Goal: Ask a question

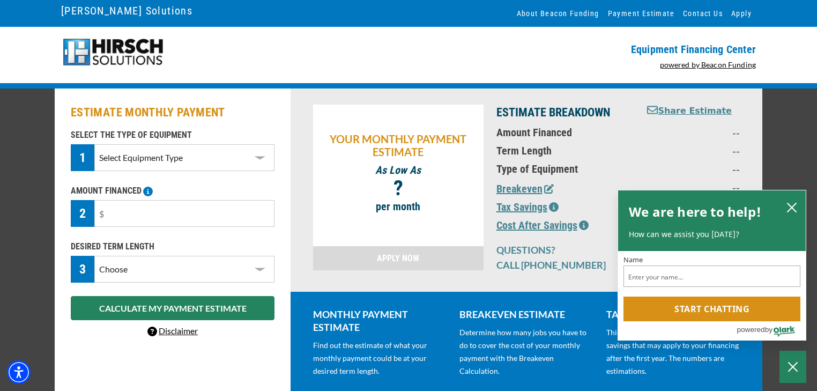
click at [265, 161] on select "Select Equipment Type DTG Printing Embroidery Screen Printing Software and Auto…" at bounding box center [184, 157] width 180 height 27
select select "1"
click at [94, 146] on select "Select Equipment Type DTG Printing Embroidery Screen Printing Software and Auto…" at bounding box center [184, 157] width 180 height 27
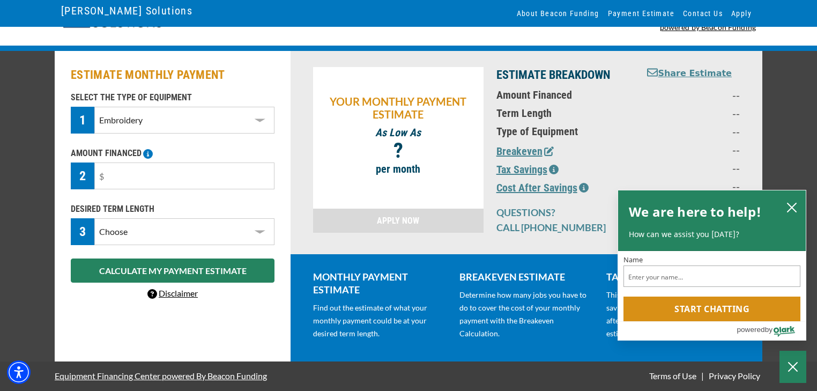
scroll to position [46, 0]
click at [189, 118] on select "Select Equipment Type DTG Printing Embroidery Screen Printing Software and Auto…" at bounding box center [184, 120] width 180 height 27
click at [94, 107] on select "Select Equipment Type DTG Printing Embroidery Screen Printing Software and Auto…" at bounding box center [184, 120] width 180 height 27
click at [170, 169] on input "text" at bounding box center [184, 175] width 180 height 27
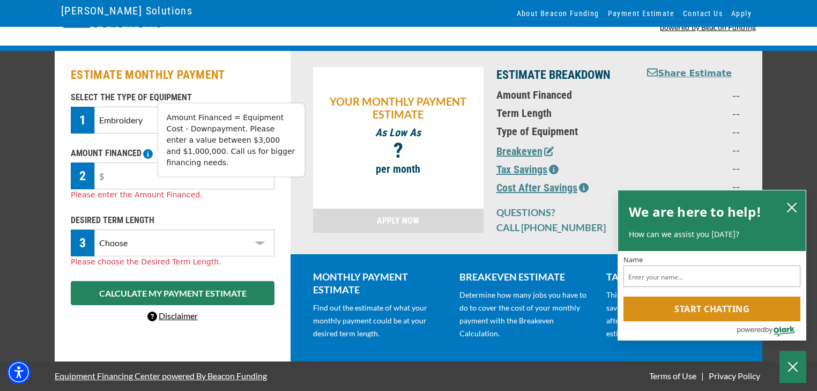
click at [152, 150] on body "Skip to main content Enable accessibility for low vision Open the accessibility…" at bounding box center [408, 157] width 817 height 391
click at [121, 169] on input "text" at bounding box center [184, 175] width 180 height 27
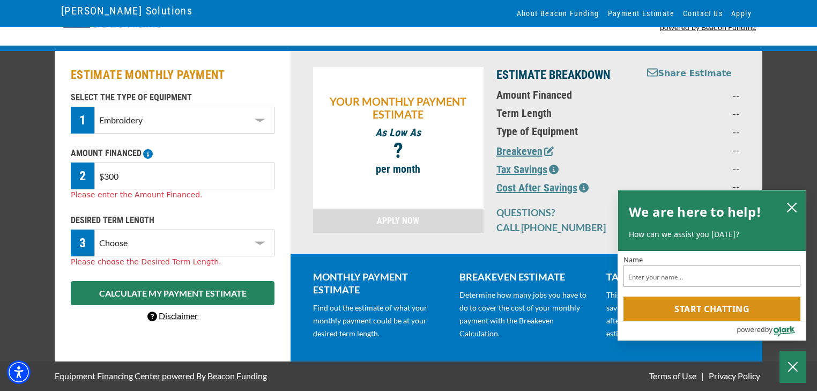
type input "$3,000"
click at [145, 229] on select "Choose 36 Months 48 Months 60 Months" at bounding box center [184, 242] width 180 height 27
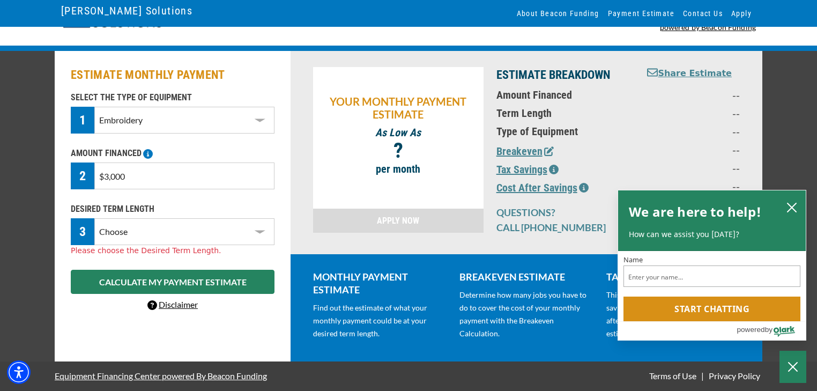
select select "36"
click at [94, 218] on select "Choose 36 Months 48 Months 60 Months" at bounding box center [184, 231] width 180 height 27
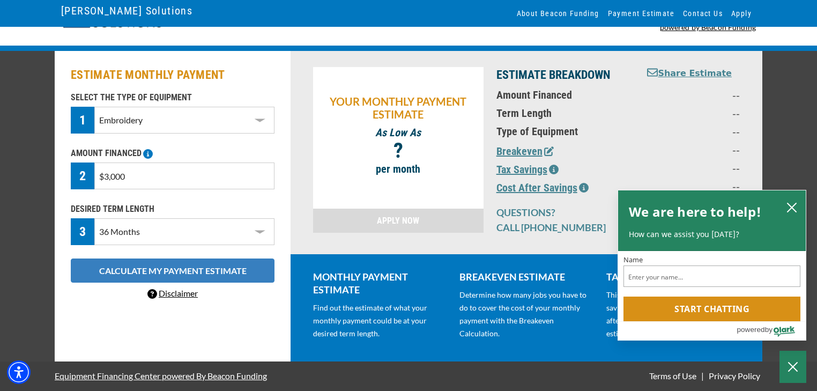
click at [204, 269] on button "CALCULATE MY PAYMENT ESTIMATE" at bounding box center [173, 270] width 204 height 24
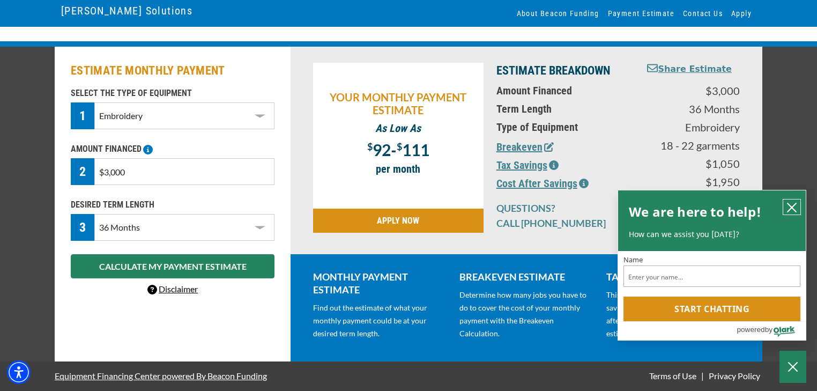
click at [791, 202] on icon "close chatbox" at bounding box center [792, 207] width 11 height 11
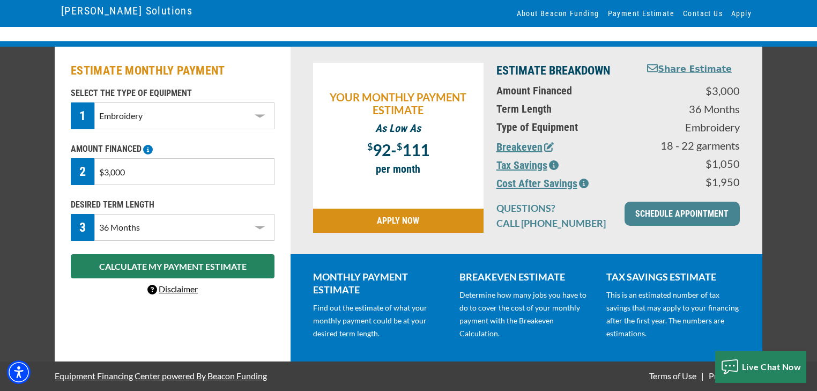
scroll to position [51, 0]
click at [752, 362] on span "Live Chat Now" at bounding box center [772, 367] width 60 height 10
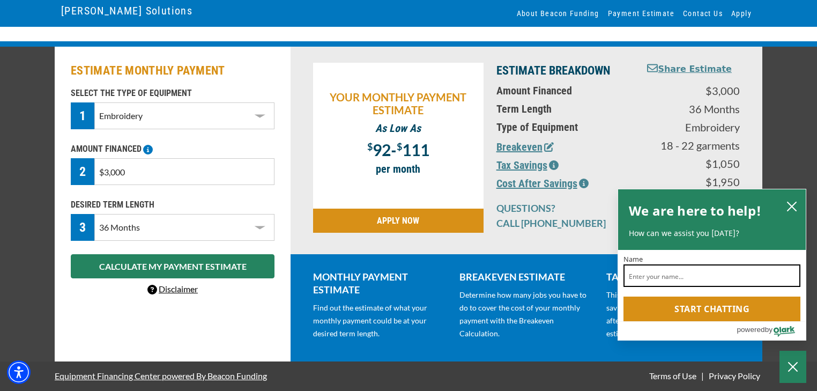
click at [677, 271] on input "Name" at bounding box center [712, 275] width 177 height 23
type input "[PERSON_NAME]"
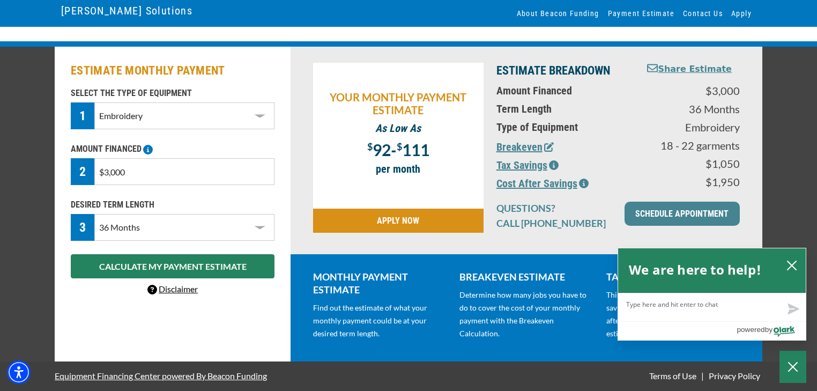
click at [669, 306] on textarea "Live Chat Now" at bounding box center [712, 307] width 188 height 28
type textarea "H"
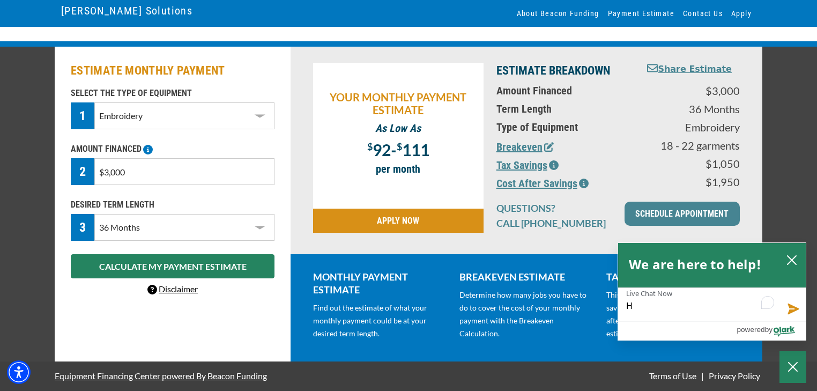
type textarea "He"
type textarea "Hel"
type textarea "Hell"
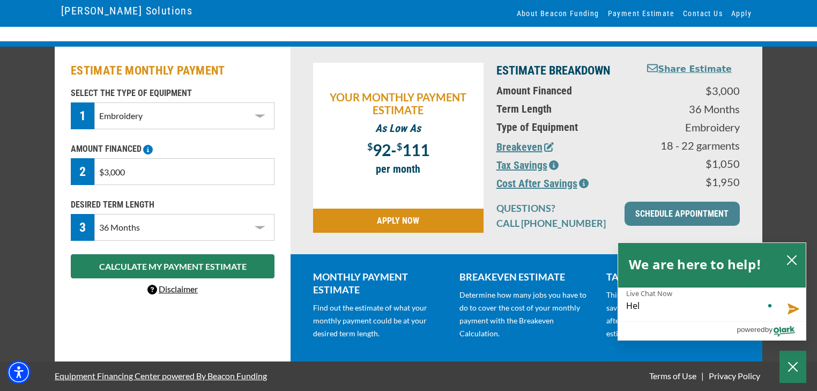
type textarea "Hell"
type textarea "Hello"
click at [798, 305] on button "Send message" at bounding box center [791, 307] width 29 height 27
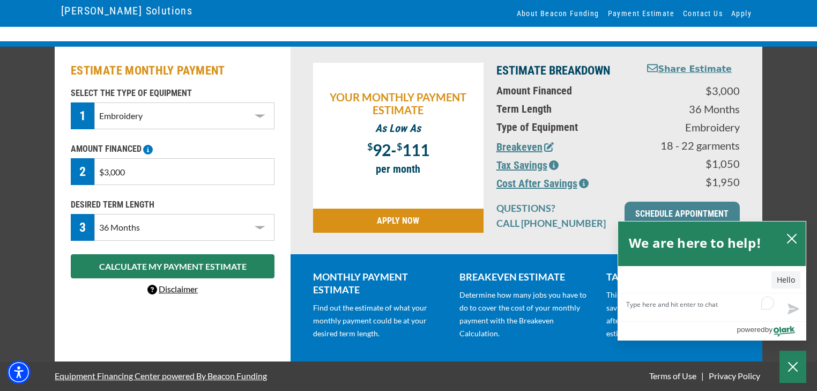
click at [699, 300] on textarea "Live Chat Now" at bounding box center [712, 307] width 188 height 28
type textarea "I"
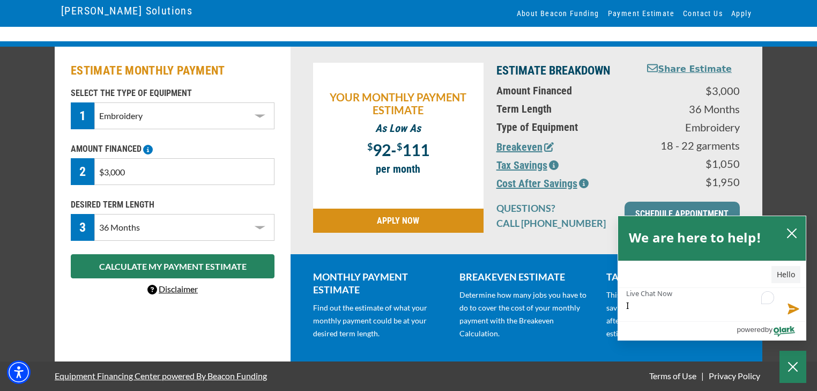
type textarea "I"
type textarea "I w"
type textarea "I wa"
type textarea "I wan"
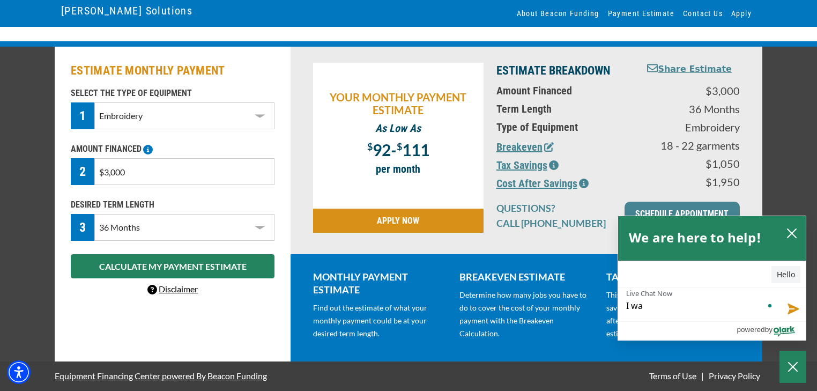
type textarea "I wan"
type textarea "I want"
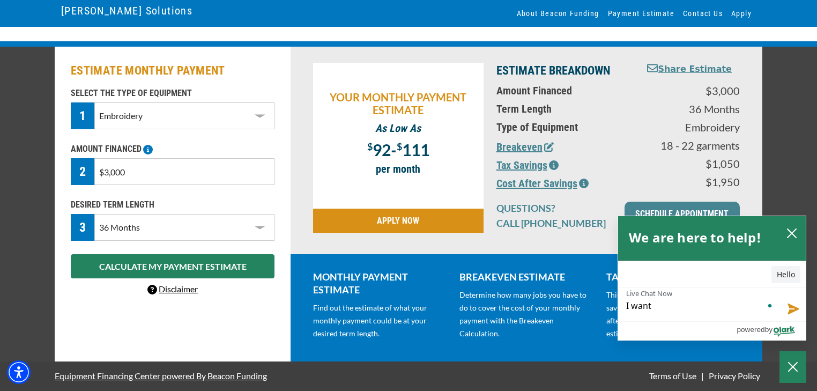
type textarea "I want t"
type textarea "I want to"
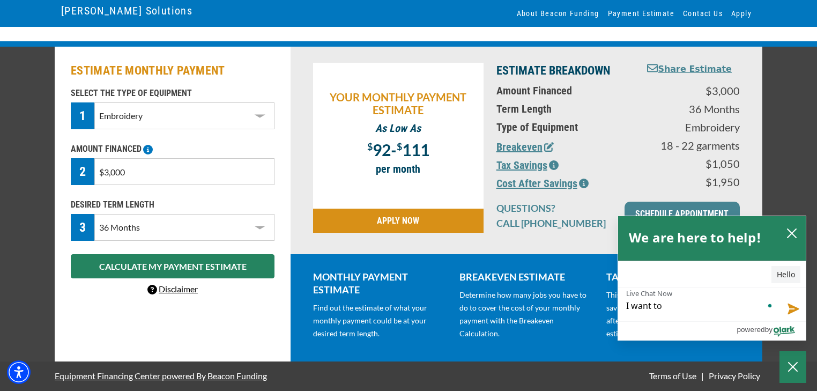
type textarea "I want to"
type textarea "I want to g"
type textarea "I want to ge"
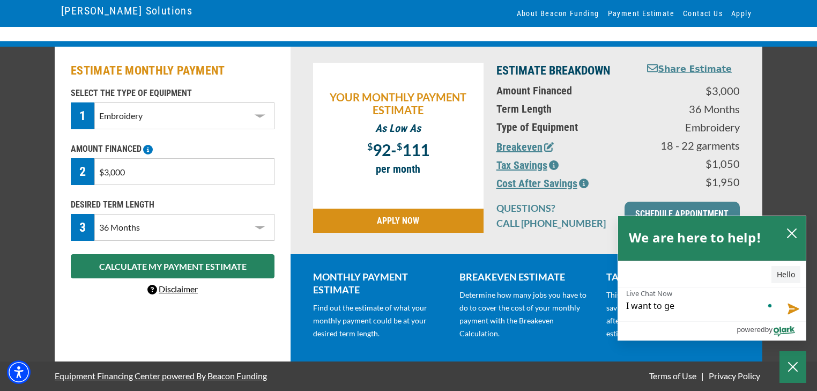
type textarea "I want to get"
type textarea "I want to get a"
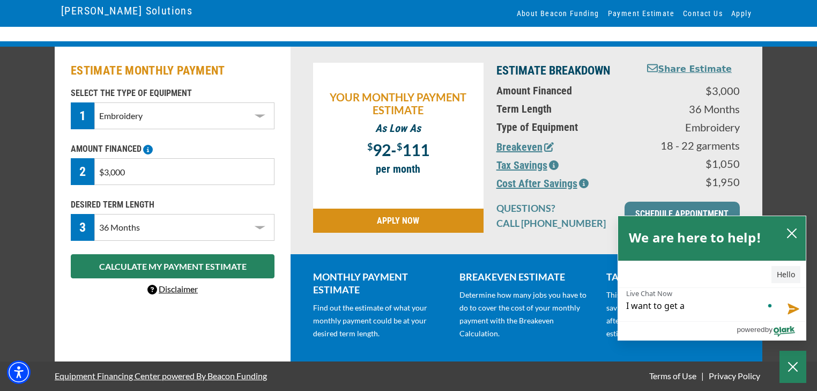
type textarea "I want to get a"
type textarea "I want to get a q"
type textarea "I want to get a qu"
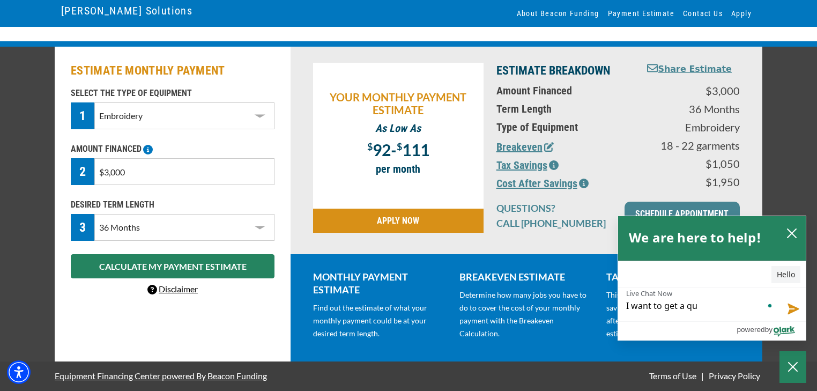
type textarea "I want to get a quo"
type textarea "I want to get a quot"
type textarea "I want to get a quote"
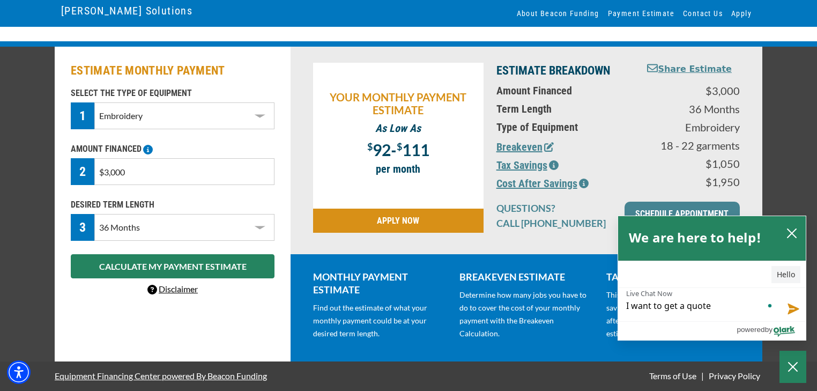
type textarea "I want to get a quote"
type textarea "I want to get a quote f"
type textarea "I want to get a quote fo"
type textarea "I want to get a quote for"
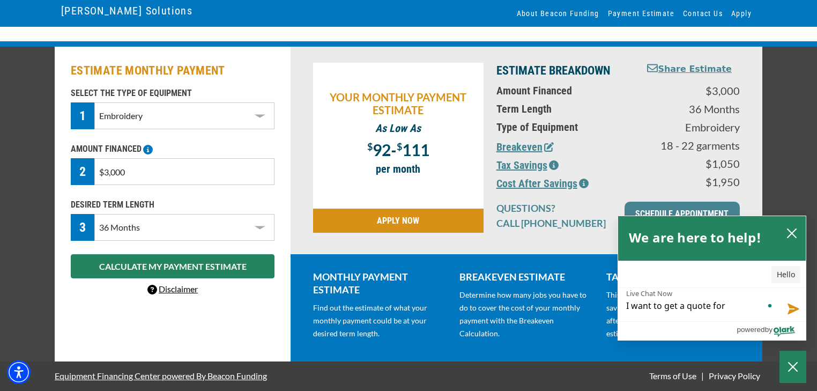
type textarea "I want to get a quote for"
type textarea "I want to get a quote for t"
type textarea "I want to get a quote for th"
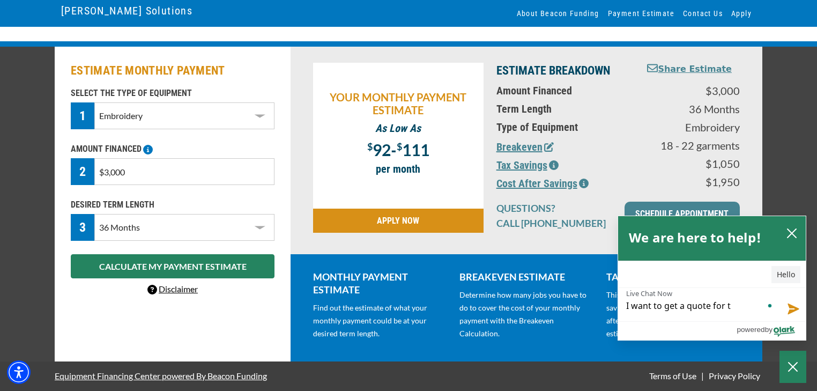
type textarea "I want to get a quote for th"
type textarea "I want to get a quote for the"
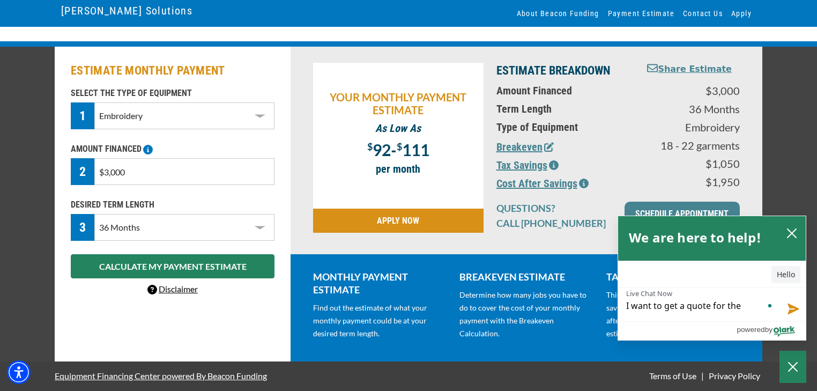
type textarea "I want to get a quote for the T"
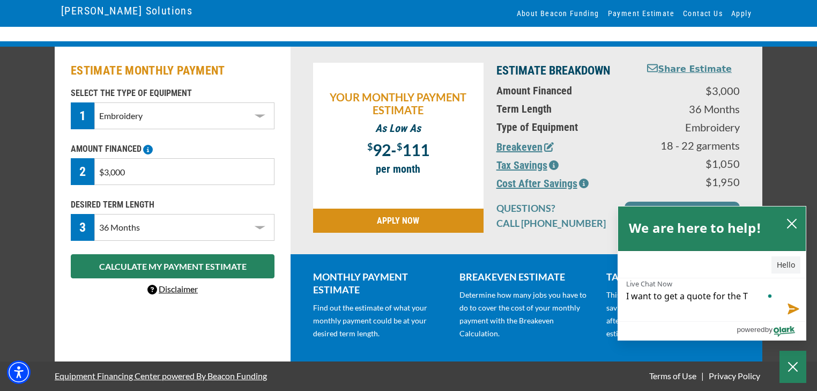
scroll to position [0, 0]
type textarea "I want to get a quote for the Ta"
type textarea "I want to get a quote for the Taj"
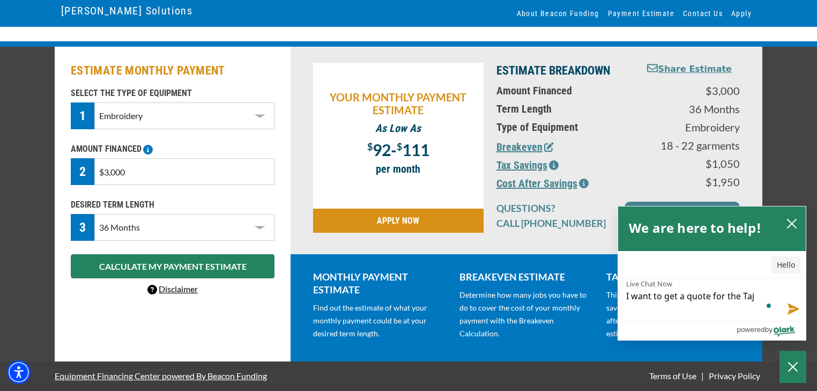
type textarea "I want to get a quote for the Taji"
type textarea "I want to get a quote for the [PERSON_NAME]"
type textarea "I want to get a quote for the Tajima"
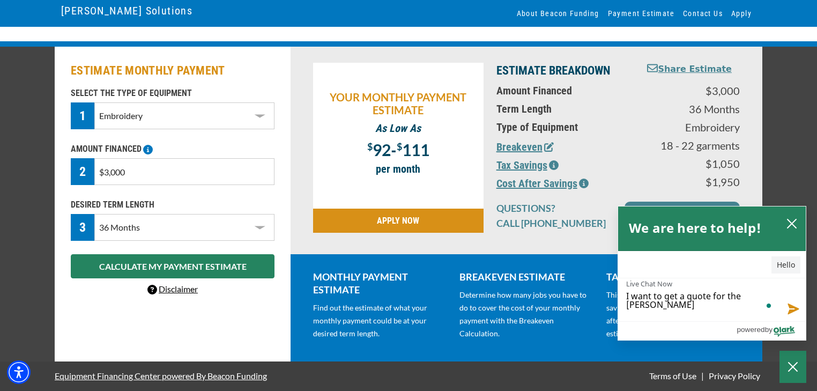
type textarea "I want to get a quote for the Tajima"
type textarea "I want to get a quote for the Tajima S"
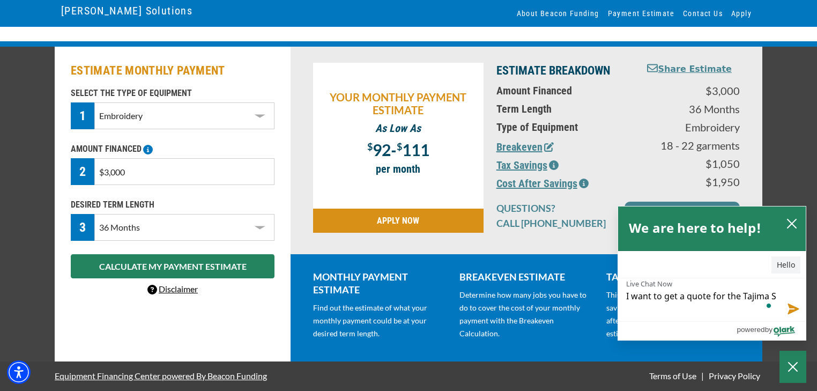
type textarea "I want to get a quote for the Tajima Sa"
type textarea "I want to get a quote for the Tajima S"
type textarea "I want to get a quote for the Tajima SA"
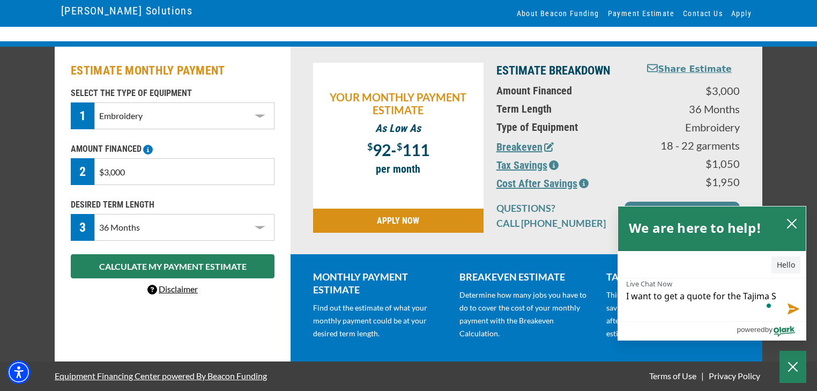
type textarea "I want to get a quote for the Tajima SA"
type textarea "I want to get a quote for the Tajima SAI"
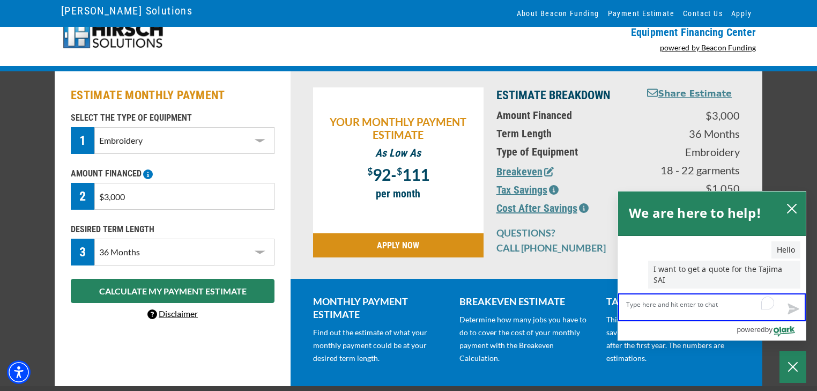
scroll to position [12, 0]
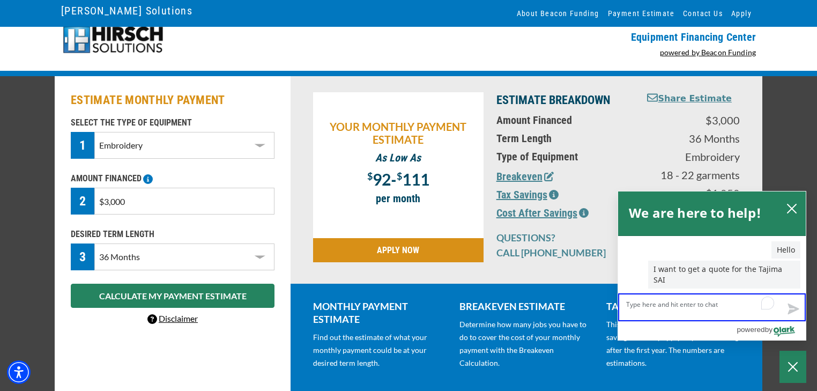
click at [684, 306] on textarea "Live Chat Now" at bounding box center [712, 307] width 188 height 28
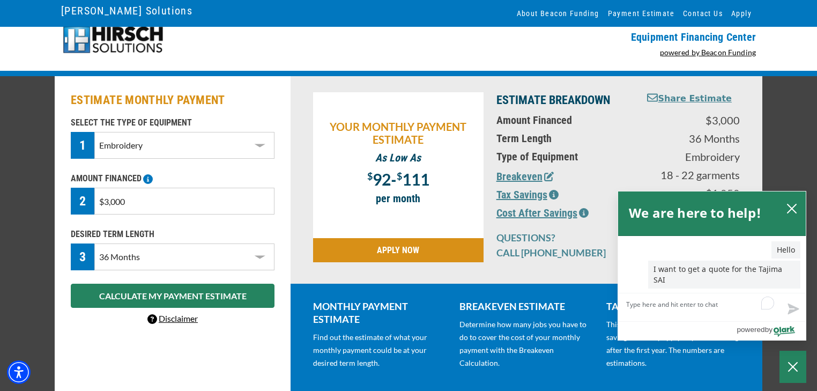
type textarea "h"
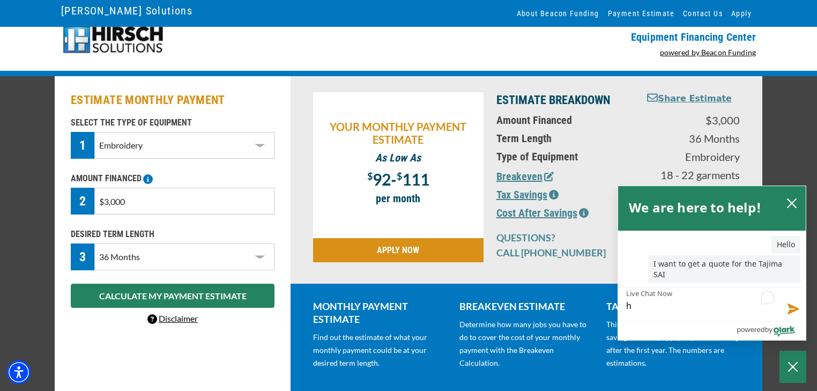
type textarea "he"
type textarea "hel"
type textarea "hell"
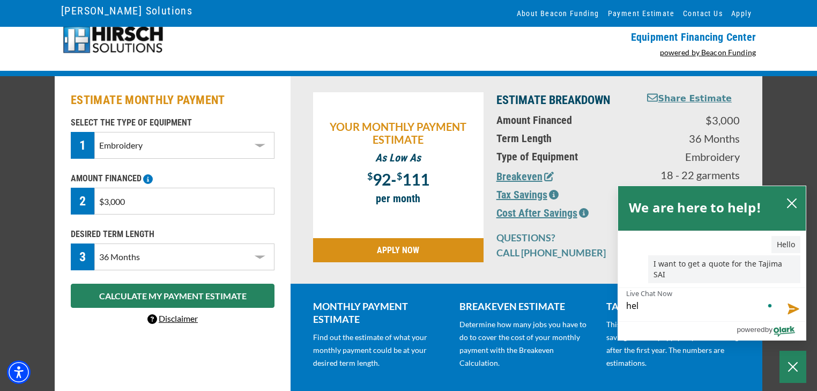
type textarea "hell"
type textarea "hello"
type textarea "hello?"
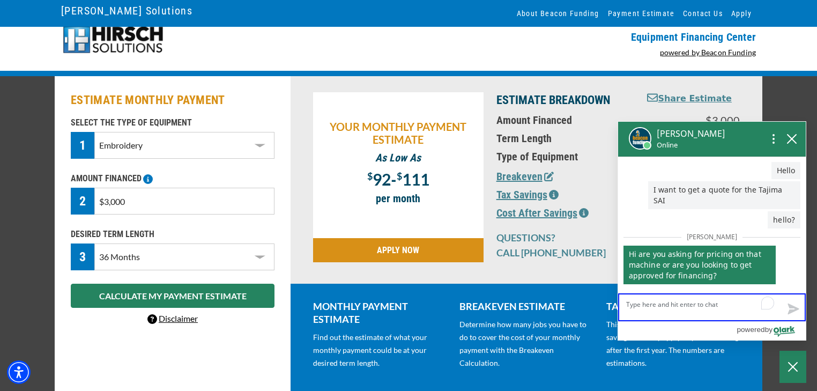
click at [689, 300] on textarea "Live Chat Now" at bounding box center [712, 307] width 188 height 28
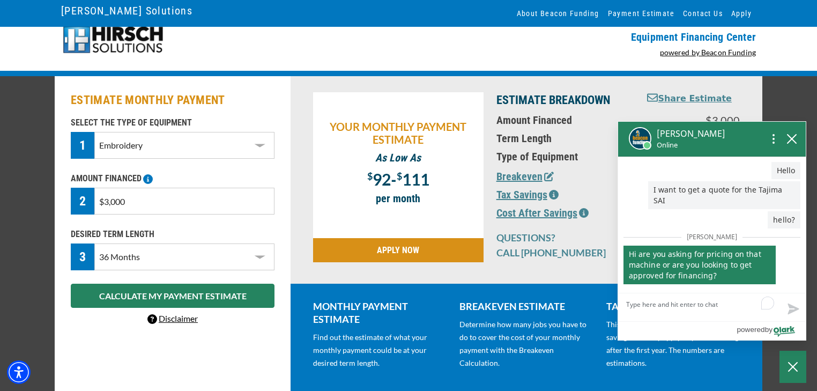
type textarea "h"
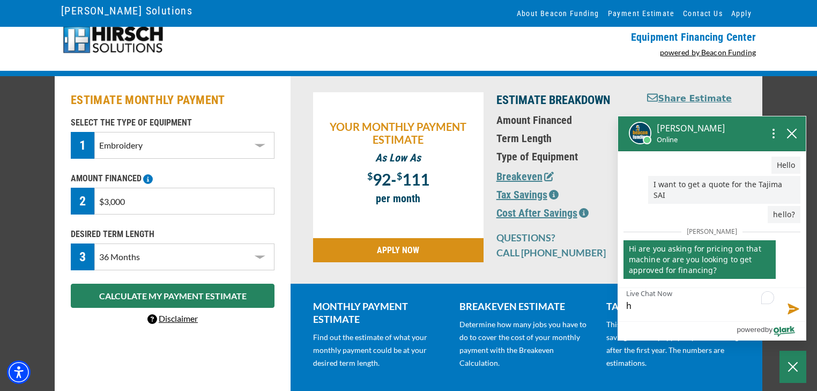
type textarea "he"
type textarea "hel"
type textarea "hell"
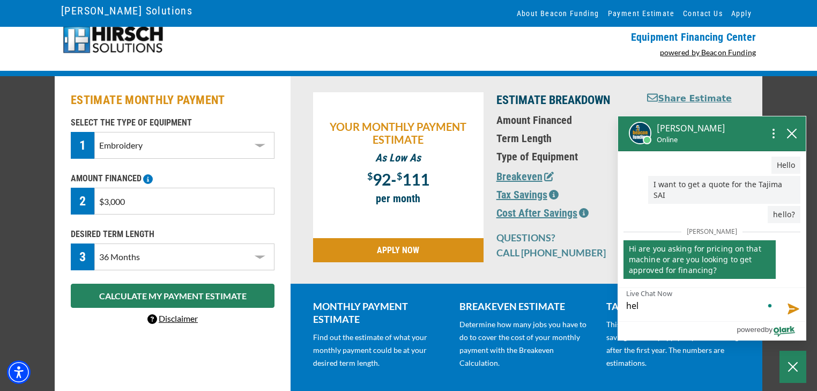
type textarea "hell"
type textarea "hel"
type textarea "he"
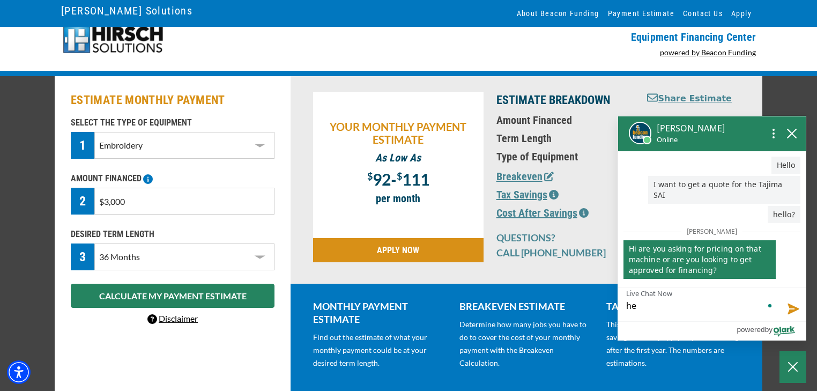
type textarea "h"
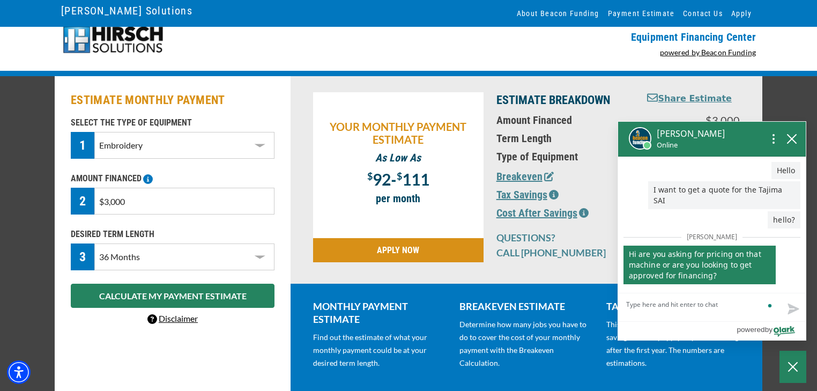
type textarea "p"
type textarea "pr"
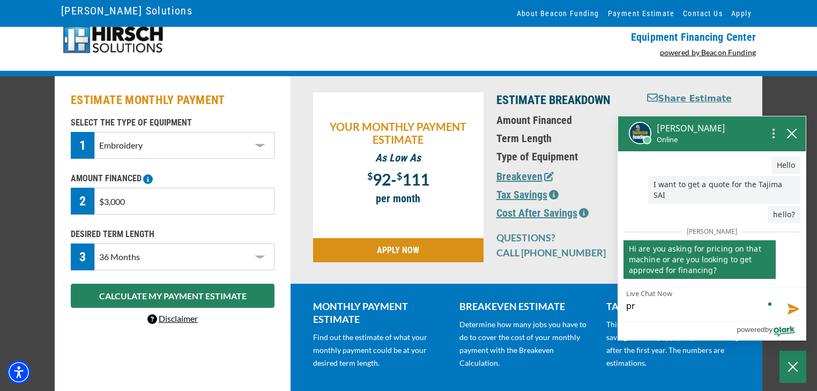
type textarea "pri"
type textarea "pric"
type textarea "prici"
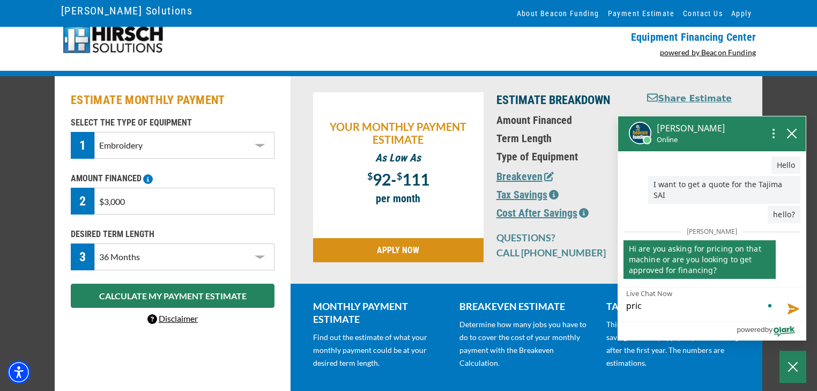
type textarea "prici"
type textarea "pricin"
type textarea "pricing"
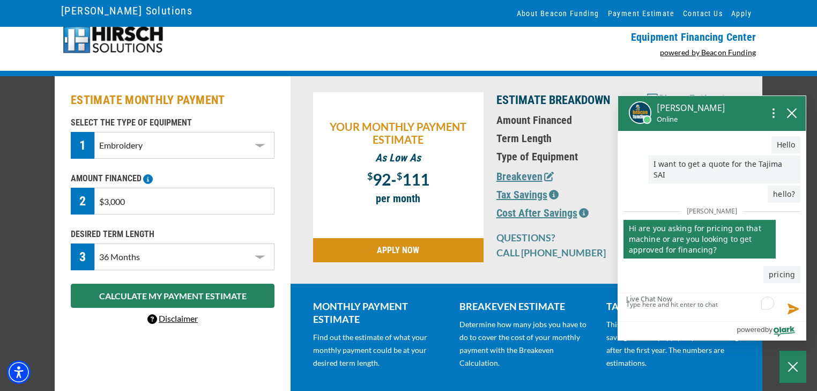
type textarea "i"
type textarea "i w"
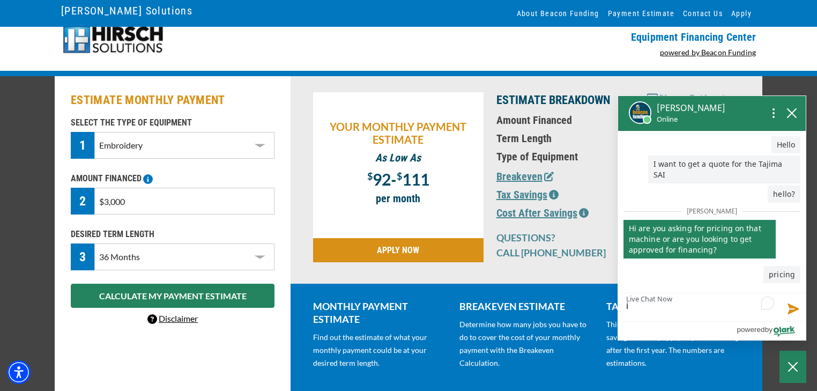
type textarea "i w"
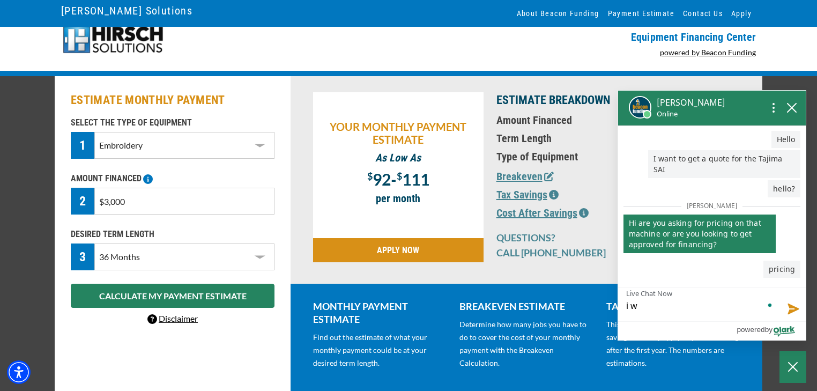
type textarea "i wa"
type textarea "i wan"
type textarea "i want"
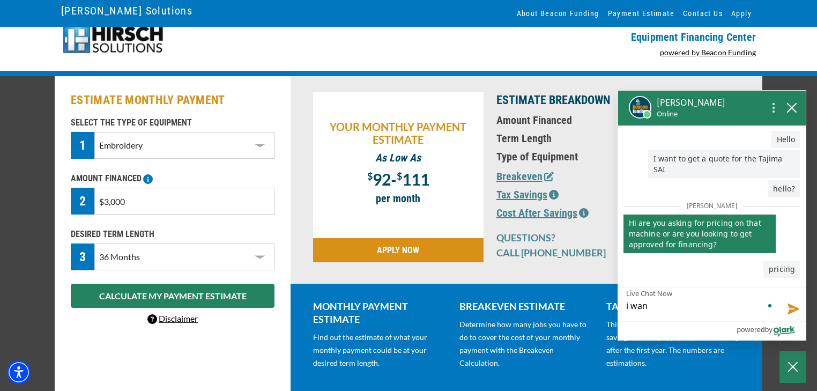
type textarea "i want"
type textarea "i want t"
type textarea "i want to"
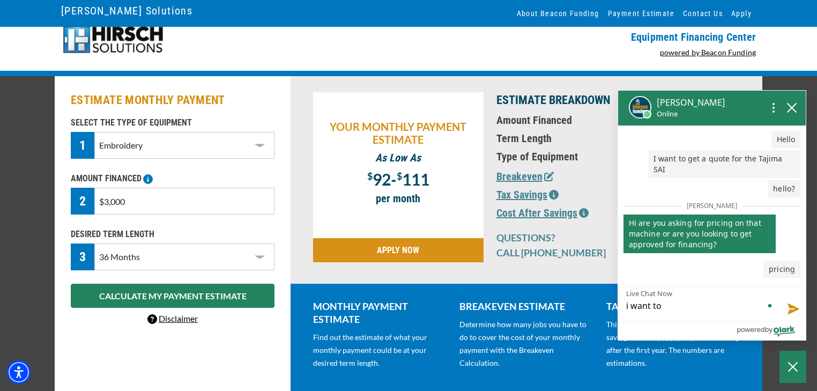
type textarea "i want to"
type textarea "i want to p"
type textarea "i want to pu"
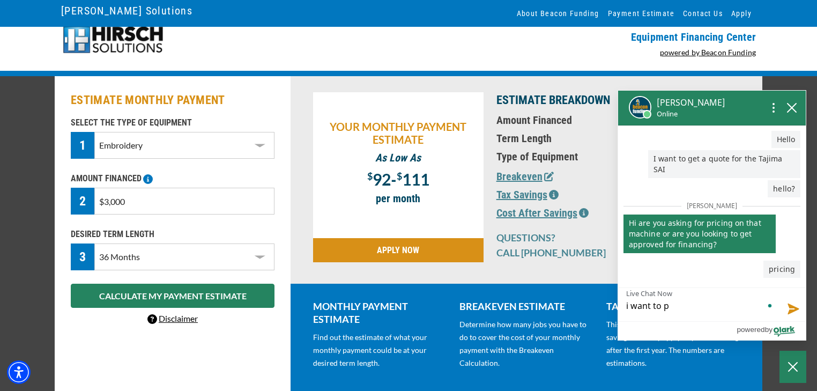
type textarea "i want to pu"
type textarea "i want to pur"
type textarea "i want to purc"
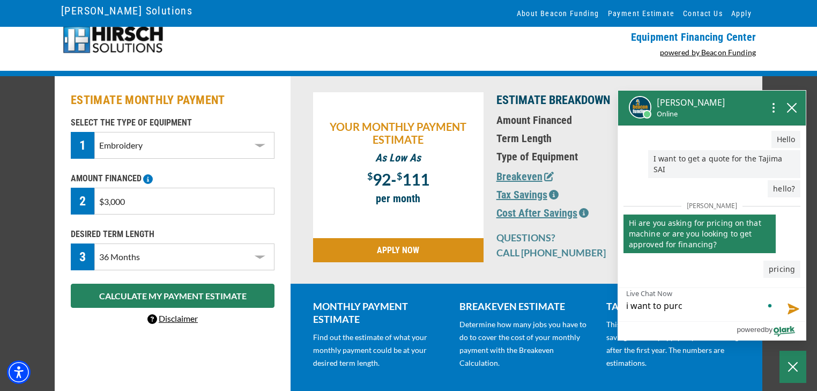
type textarea "i want to purch"
type textarea "i want to purcha"
type textarea "i want to purchas"
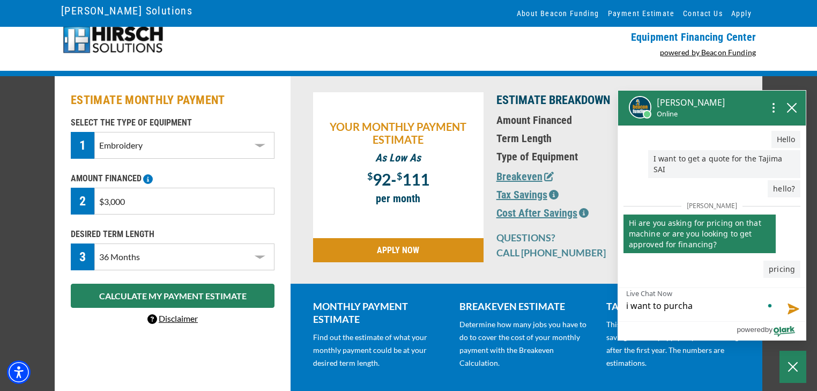
type textarea "i want to purchas"
type textarea "i want to purchase"
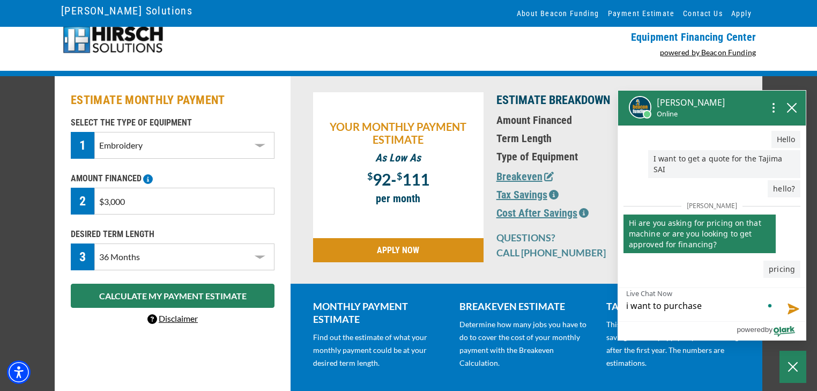
type textarea "i want to purchase i"
type textarea "i want to purchase it"
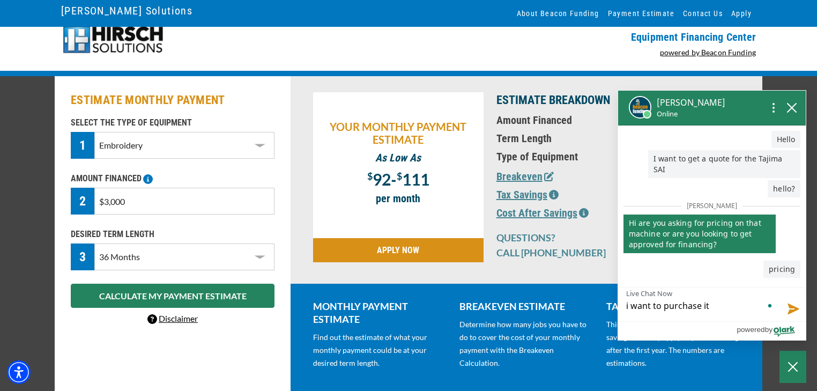
type textarea "i want to purchase it"
type textarea "i want to purchase it b"
type textarea "i want to purchase it bu"
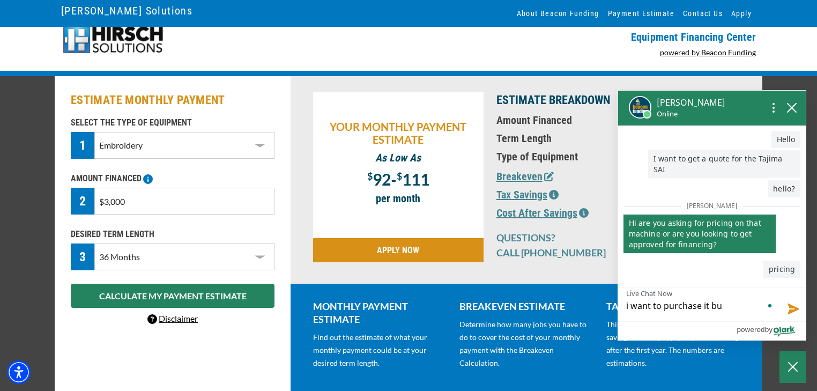
type textarea "i want to purchase it but"
type textarea "i want to purchase it but w"
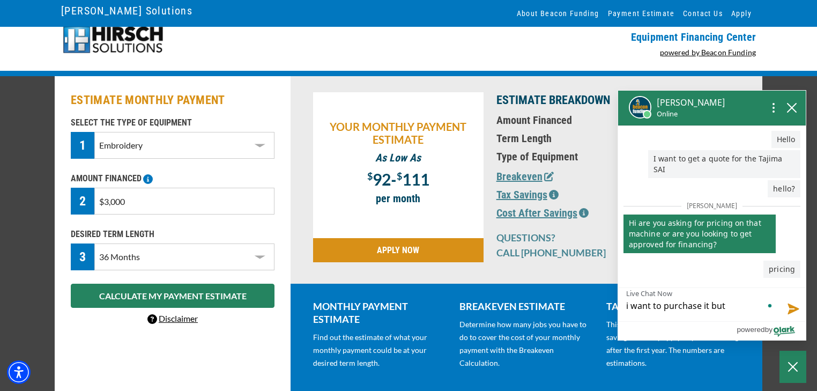
type textarea "i want to purchase it but w"
type textarea "i want to purchase it but wa"
type textarea "i want to purchase it but wan"
type textarea "i want to purchase it but want"
type textarea "i want to purchase it but wante"
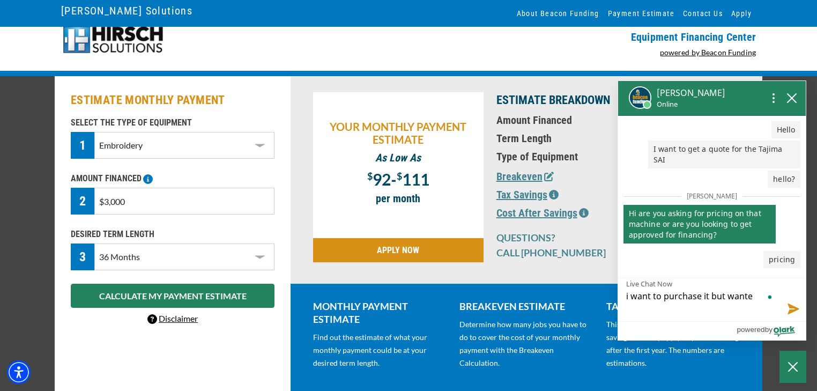
scroll to position [0, 0]
type textarea "i want to purchase it but wanted"
type textarea "i want to purchase it but wanted t"
type textarea "i want to purchase it but wanted to"
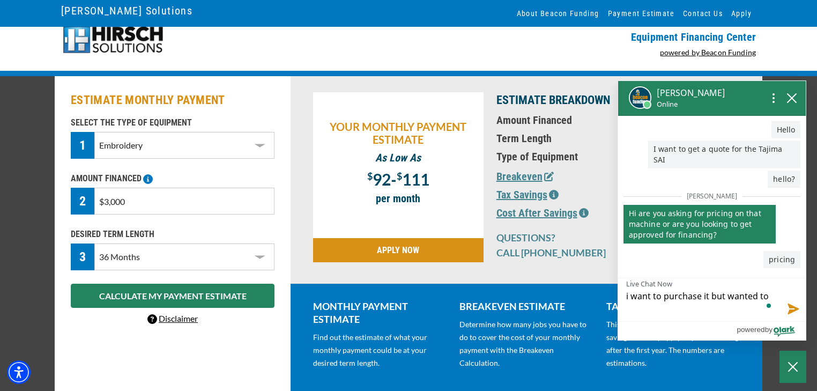
type textarea "i want to purchase it but wanted to"
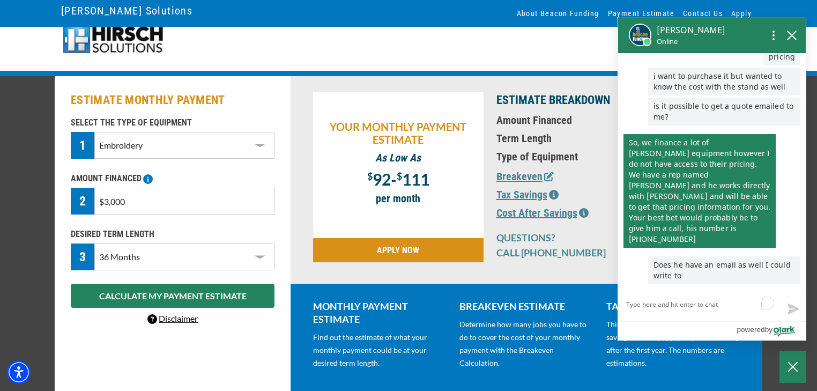
scroll to position [166, 0]
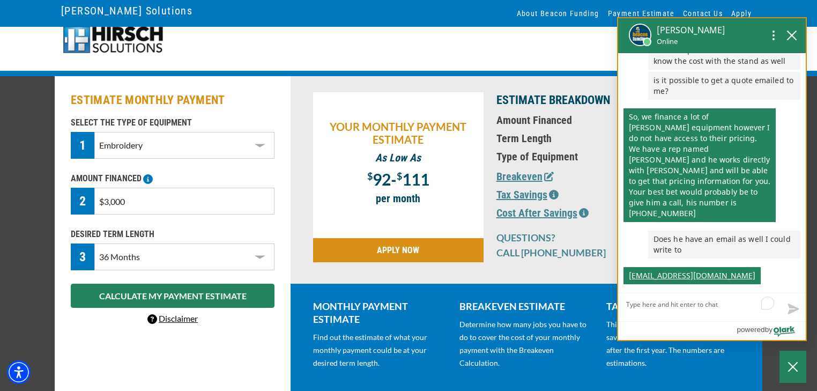
click at [738, 252] on p "Does he have an email as well I could write to" at bounding box center [724, 245] width 152 height 28
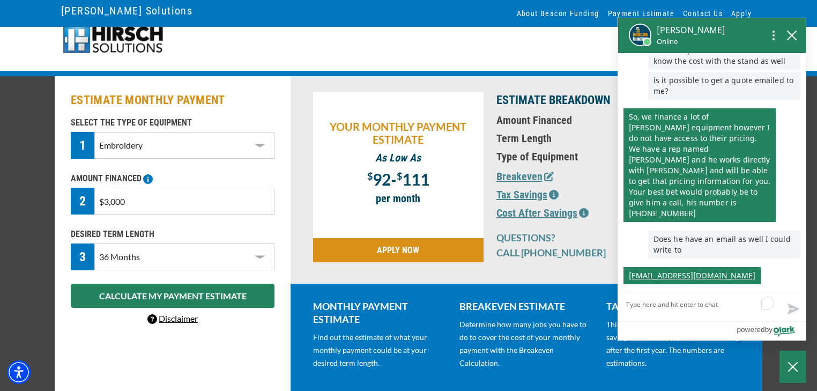
click at [673, 307] on textarea "Live Chat Now" at bounding box center [712, 307] width 188 height 28
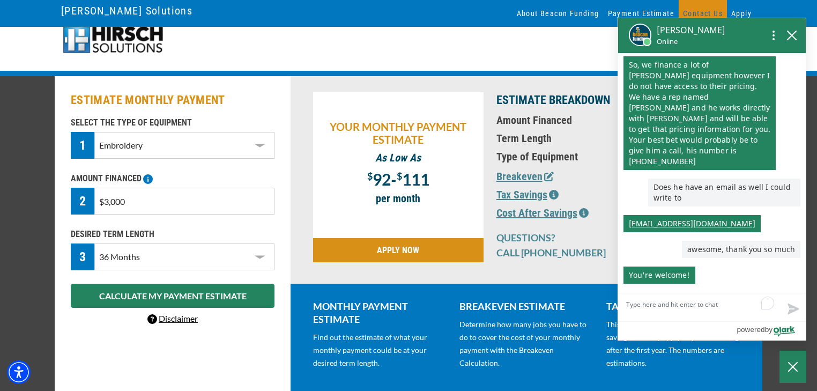
scroll to position [218, 0]
